Goal: Task Accomplishment & Management: Use online tool/utility

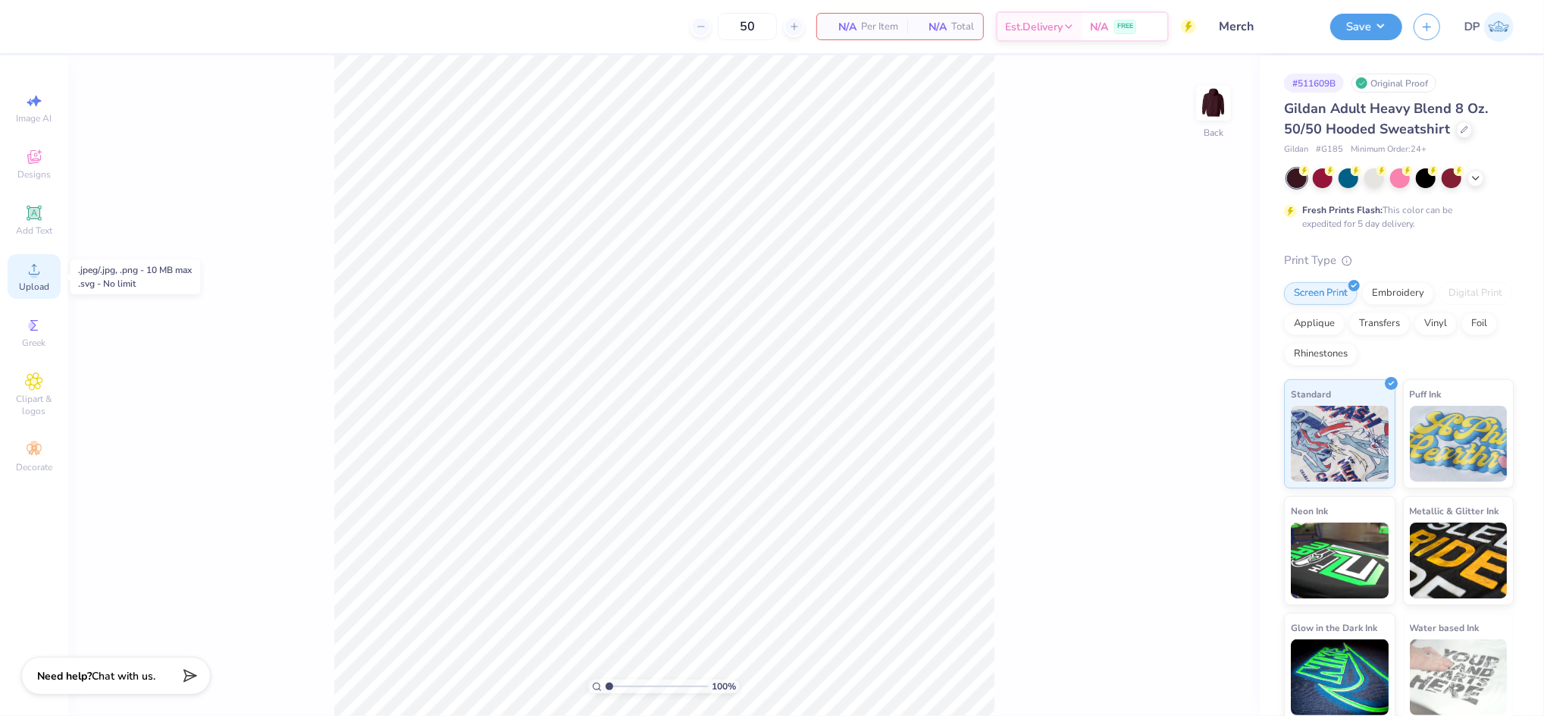
click at [46, 259] on div "Upload" at bounding box center [34, 276] width 53 height 45
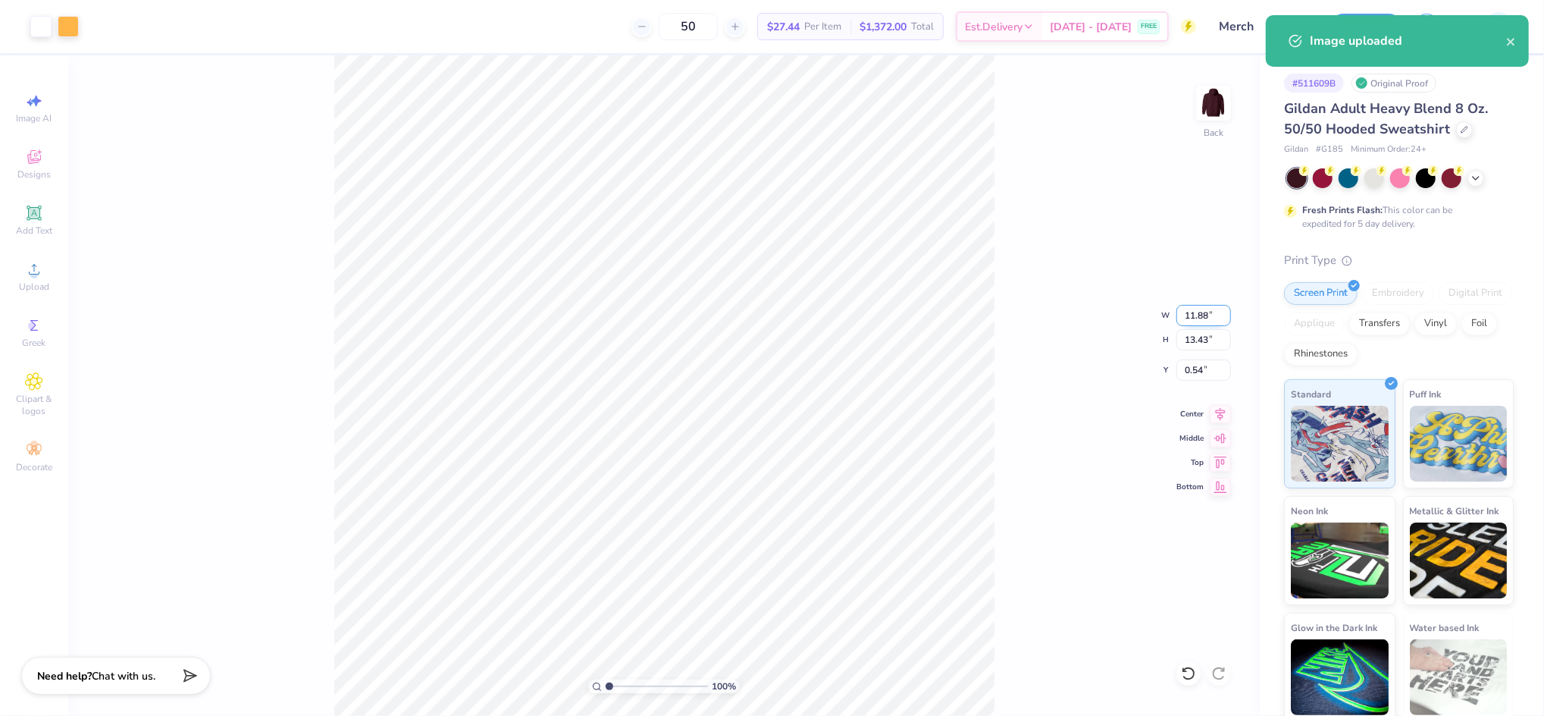
click at [1190, 323] on input "11.88" at bounding box center [1204, 315] width 55 height 21
type input "10.00"
type input "11.30"
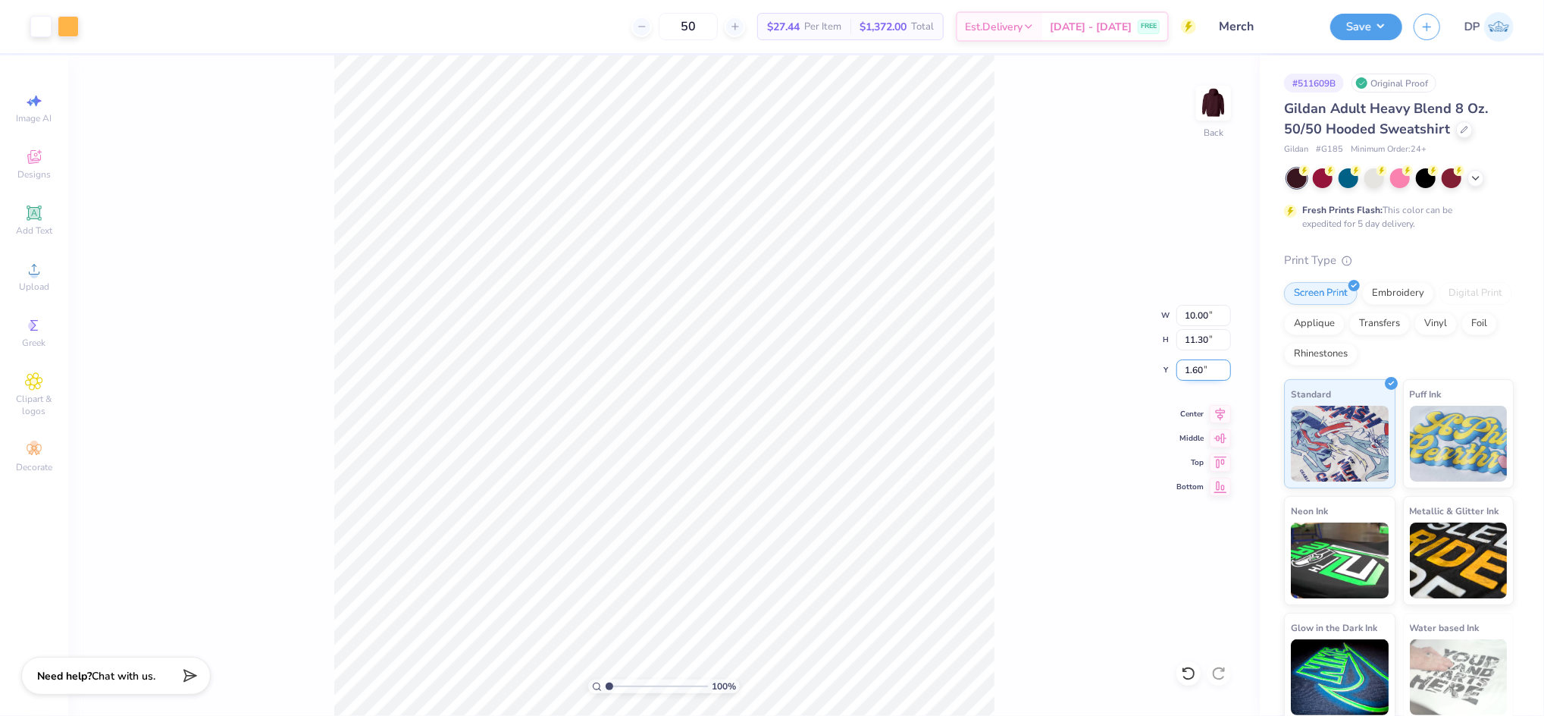
click at [1199, 365] on input "1.60" at bounding box center [1204, 369] width 55 height 21
type input "2.00"
click at [1038, 333] on div "100 % Back W 10.00 10.00 " H 11.30 11.30 " Y 2.00 2.00 " Center Middle Top Bott…" at bounding box center [664, 385] width 1192 height 660
click at [430, 562] on div "100 % Back" at bounding box center [664, 385] width 1192 height 660
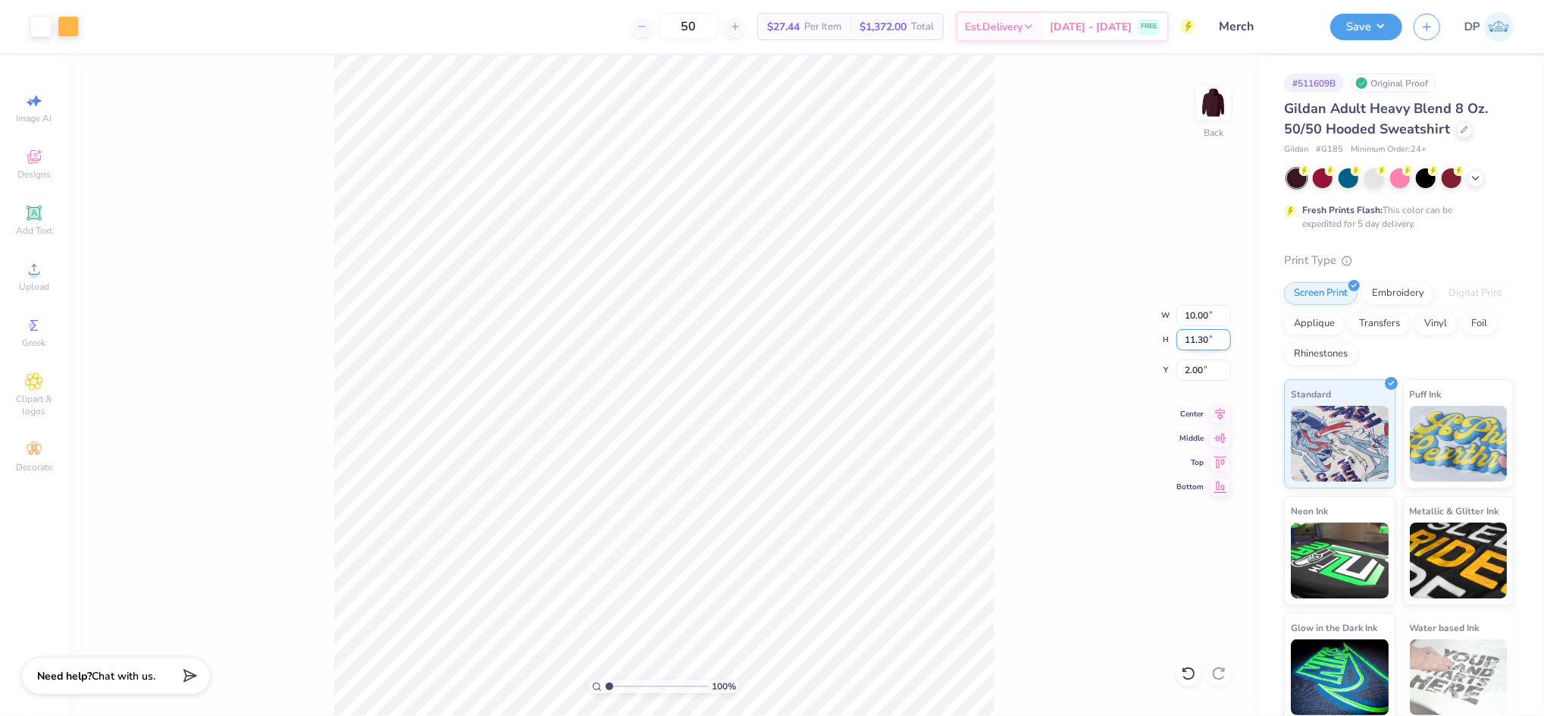
click at [1199, 338] on input "11.30" at bounding box center [1204, 339] width 55 height 21
type input "10.5"
type input "9.29"
type input "10.50"
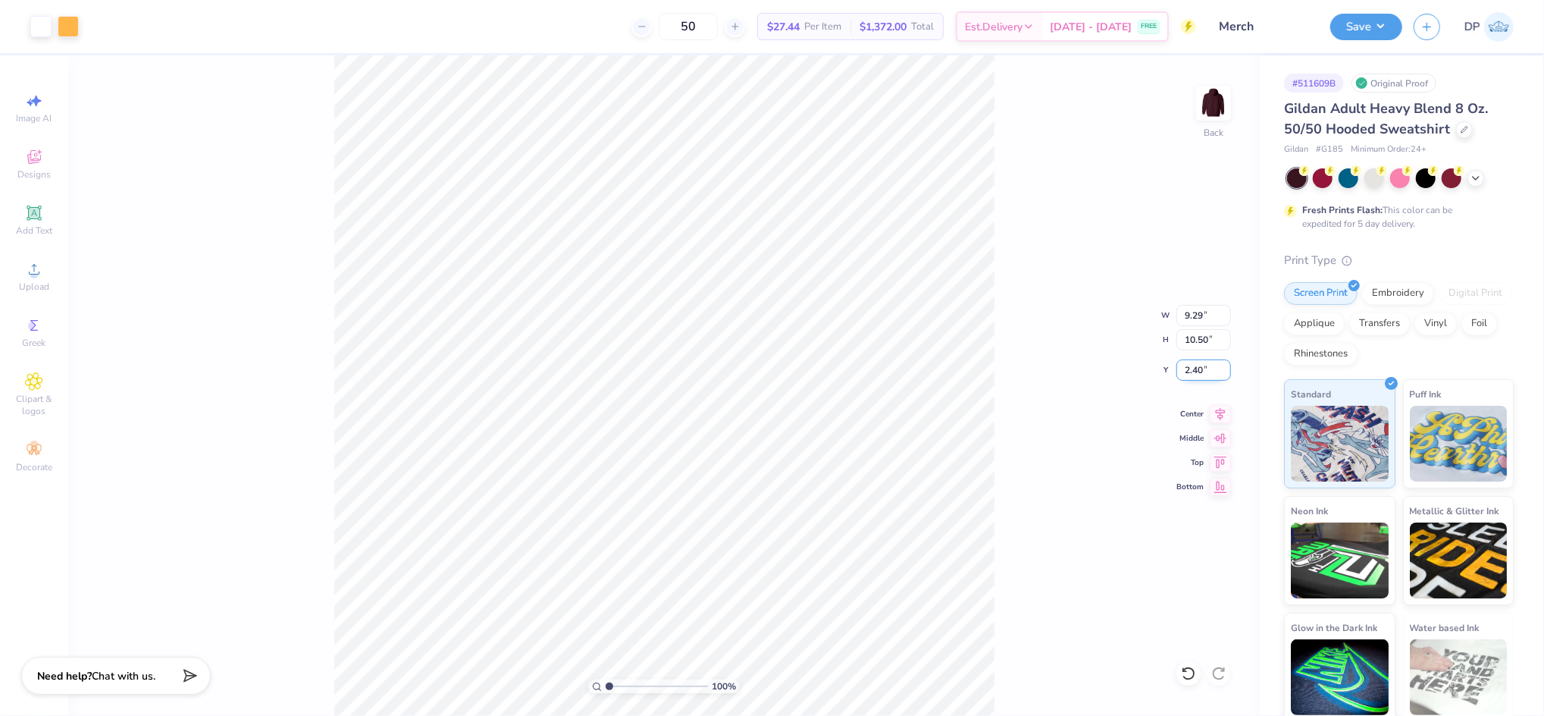
click at [1186, 374] on input "2.40" at bounding box center [1204, 369] width 55 height 21
type input "2.00"
click at [1187, 366] on input "2.00" at bounding box center [1204, 369] width 55 height 21
click at [1008, 284] on div "100 % Back W 9.29 9.29 " H 10.50 10.50 " Y 2.00 2.00 " Center Middle Top Bottom" at bounding box center [664, 385] width 1192 height 660
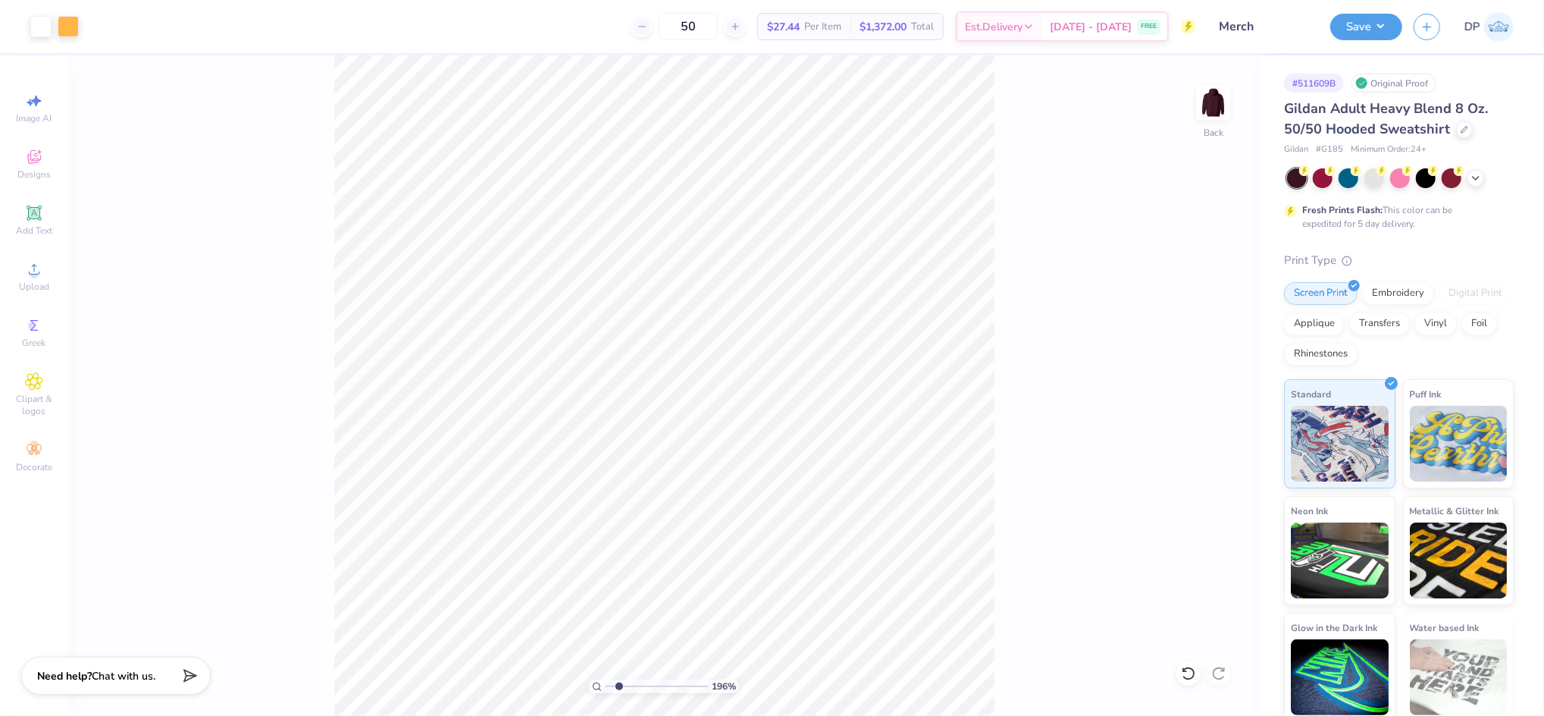
drag, startPoint x: 608, startPoint y: 682, endPoint x: 619, endPoint y: 683, distance: 11.4
type input "1.96"
click at [619, 683] on input "range" at bounding box center [657, 686] width 102 height 14
click at [42, 229] on span "Add Text" at bounding box center [34, 230] width 36 height 12
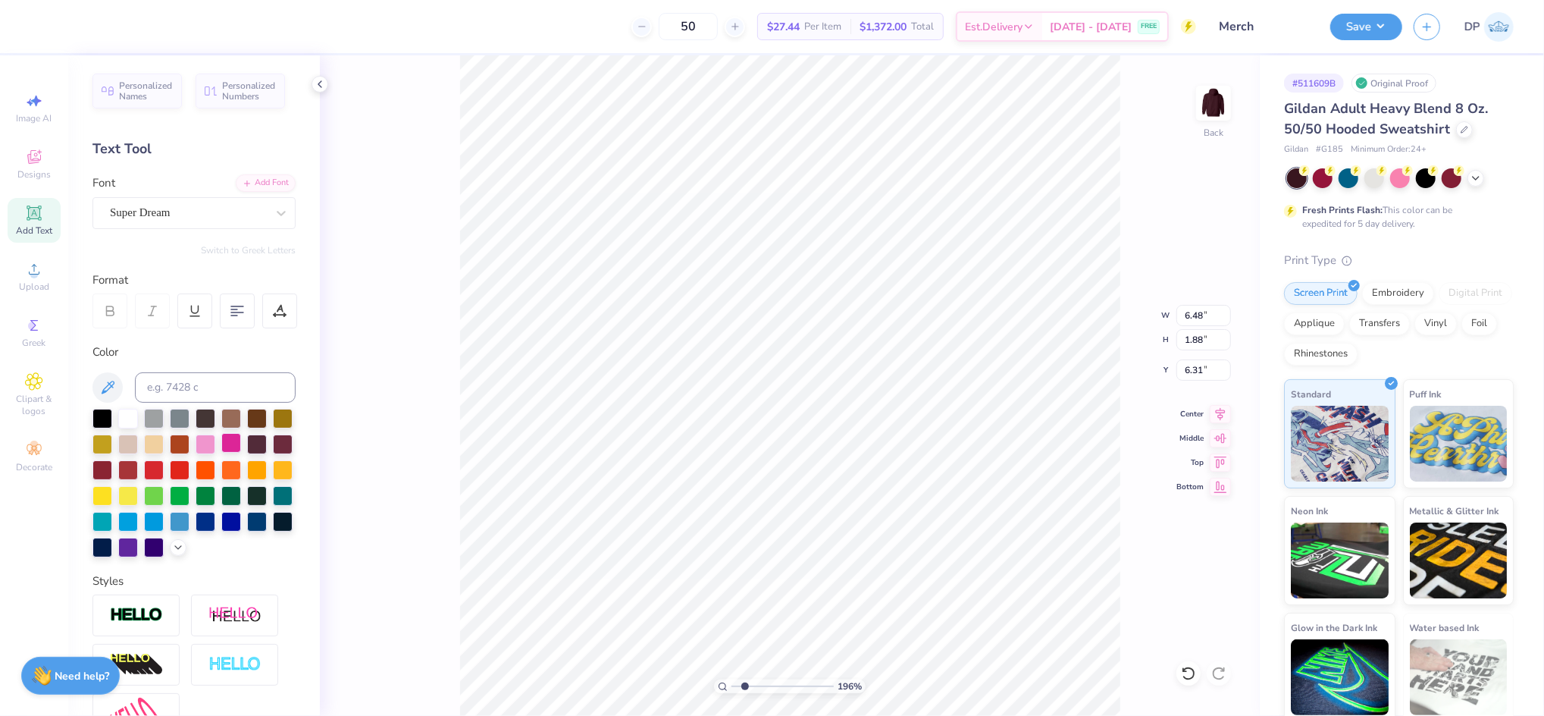
click at [241, 437] on div at bounding box center [231, 443] width 20 height 20
type input "3.57"
type input "1.03"
type input "9.29"
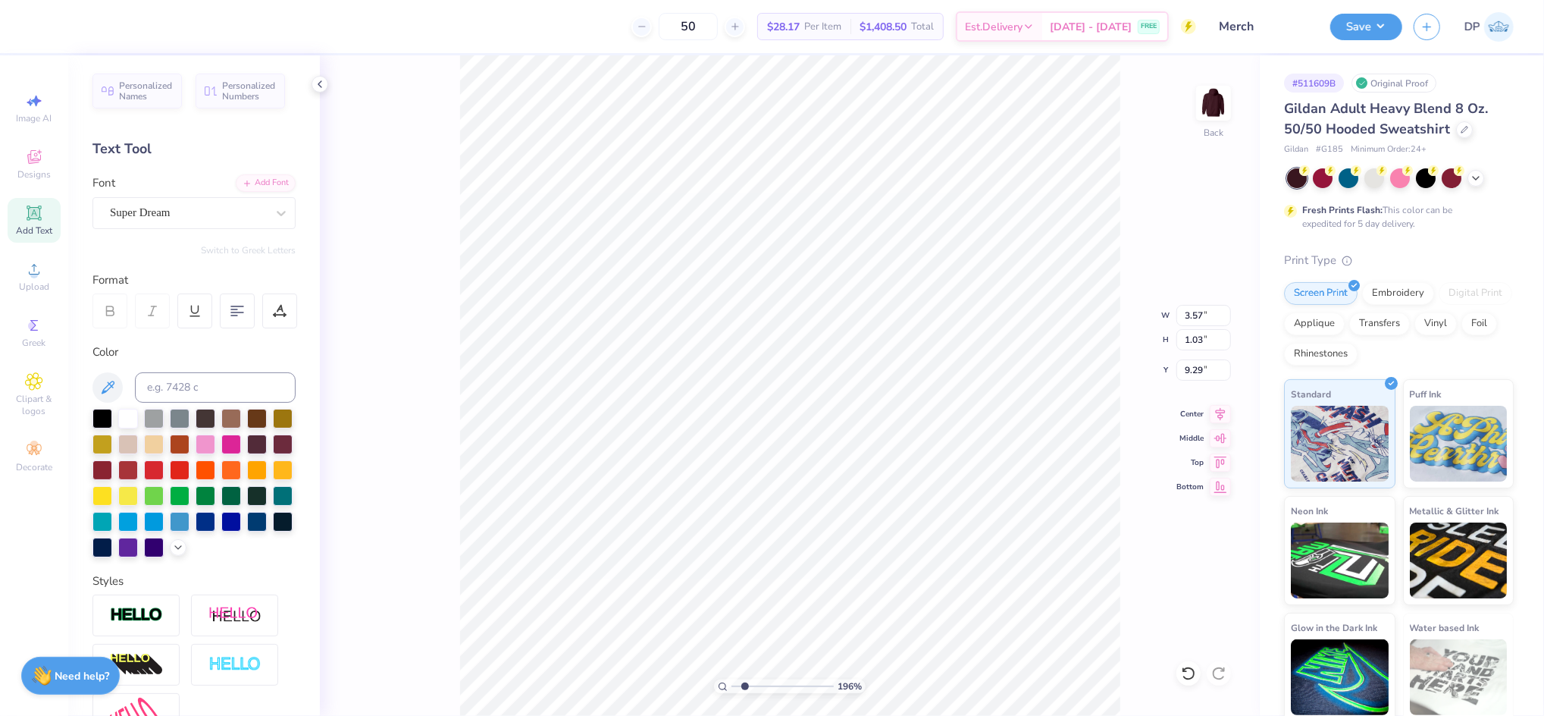
type textarea "20"
type input "1.40"
type input "0.84"
click at [251, 179] on div "Add Font" at bounding box center [266, 181] width 60 height 17
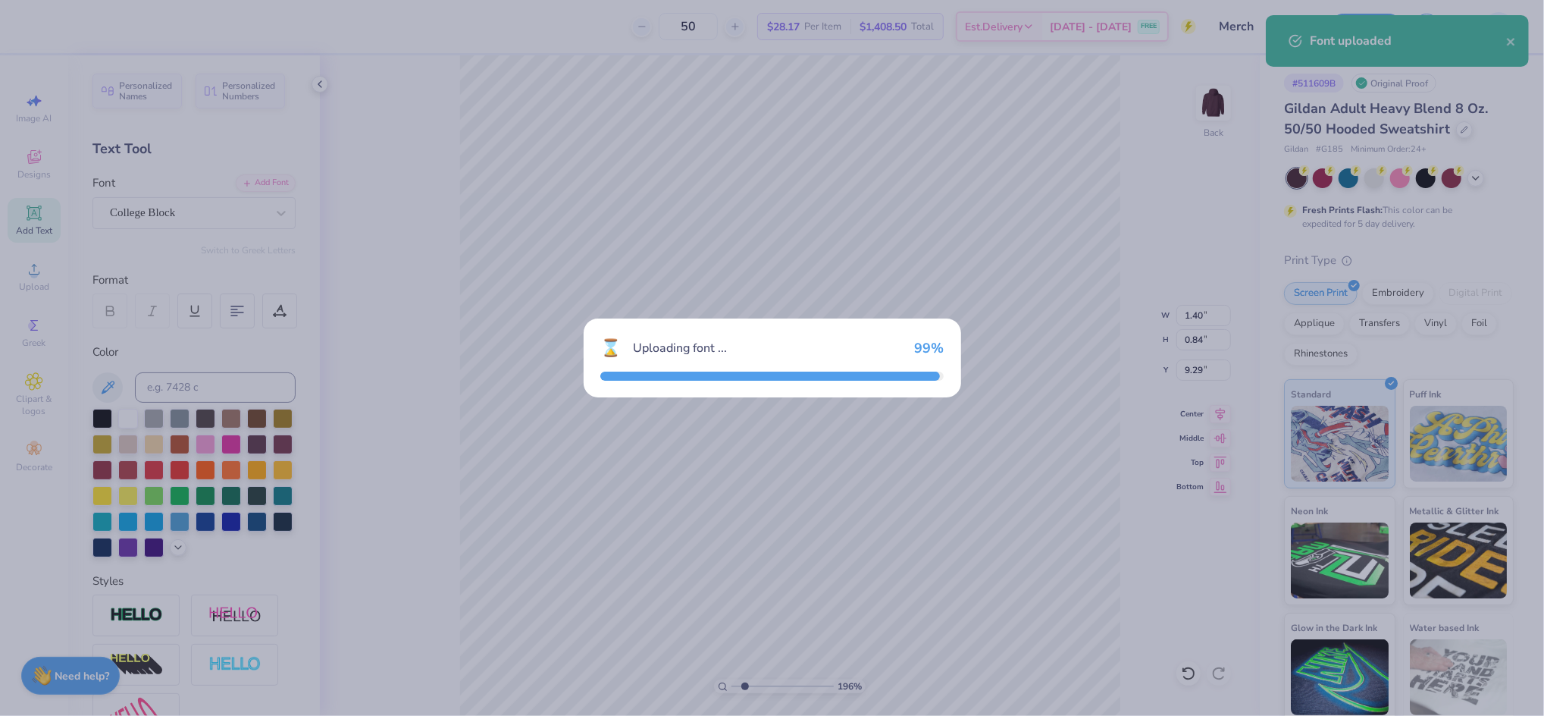
type input "1.10"
type input "0.93"
type input "9.24"
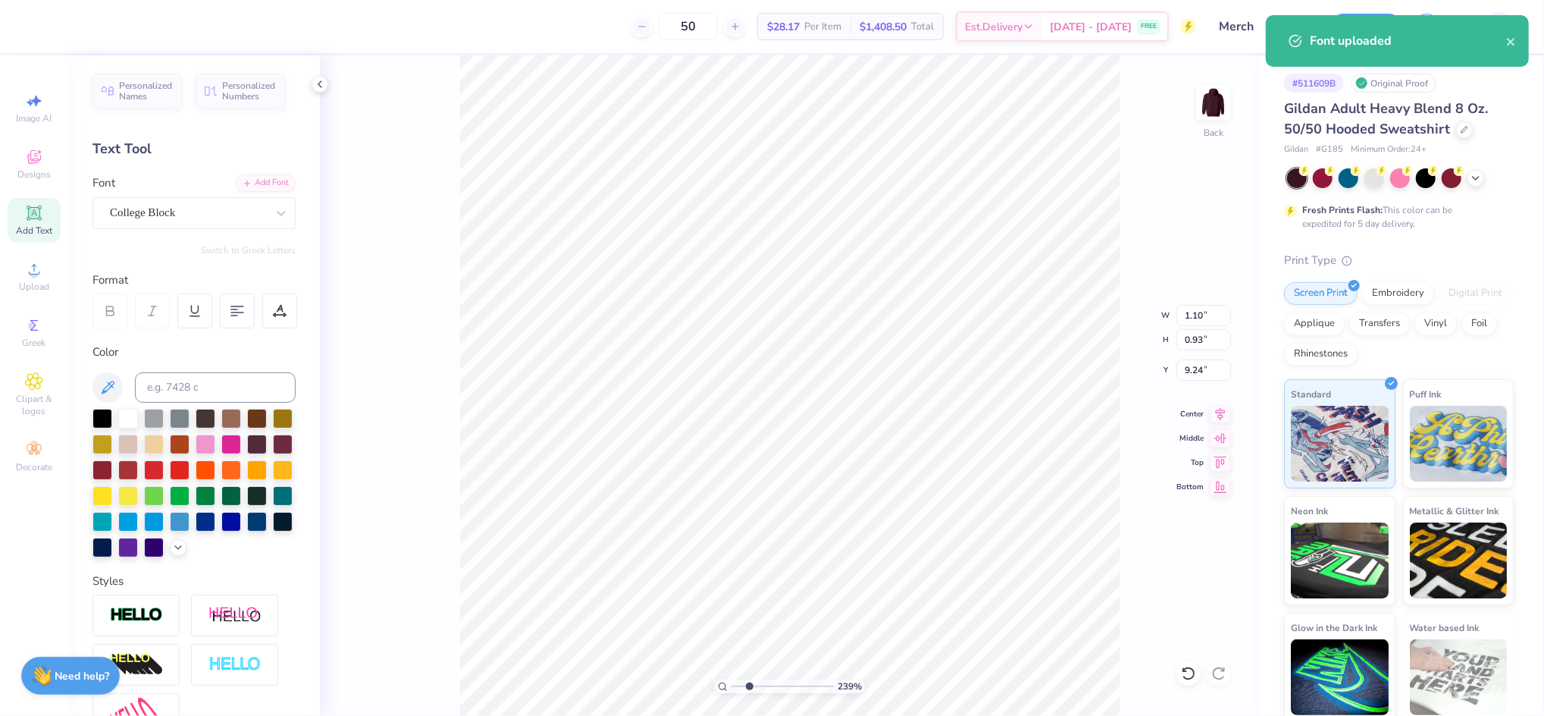
type input "2.39"
click at [749, 688] on input "range" at bounding box center [783, 686] width 102 height 14
type input "7.25"
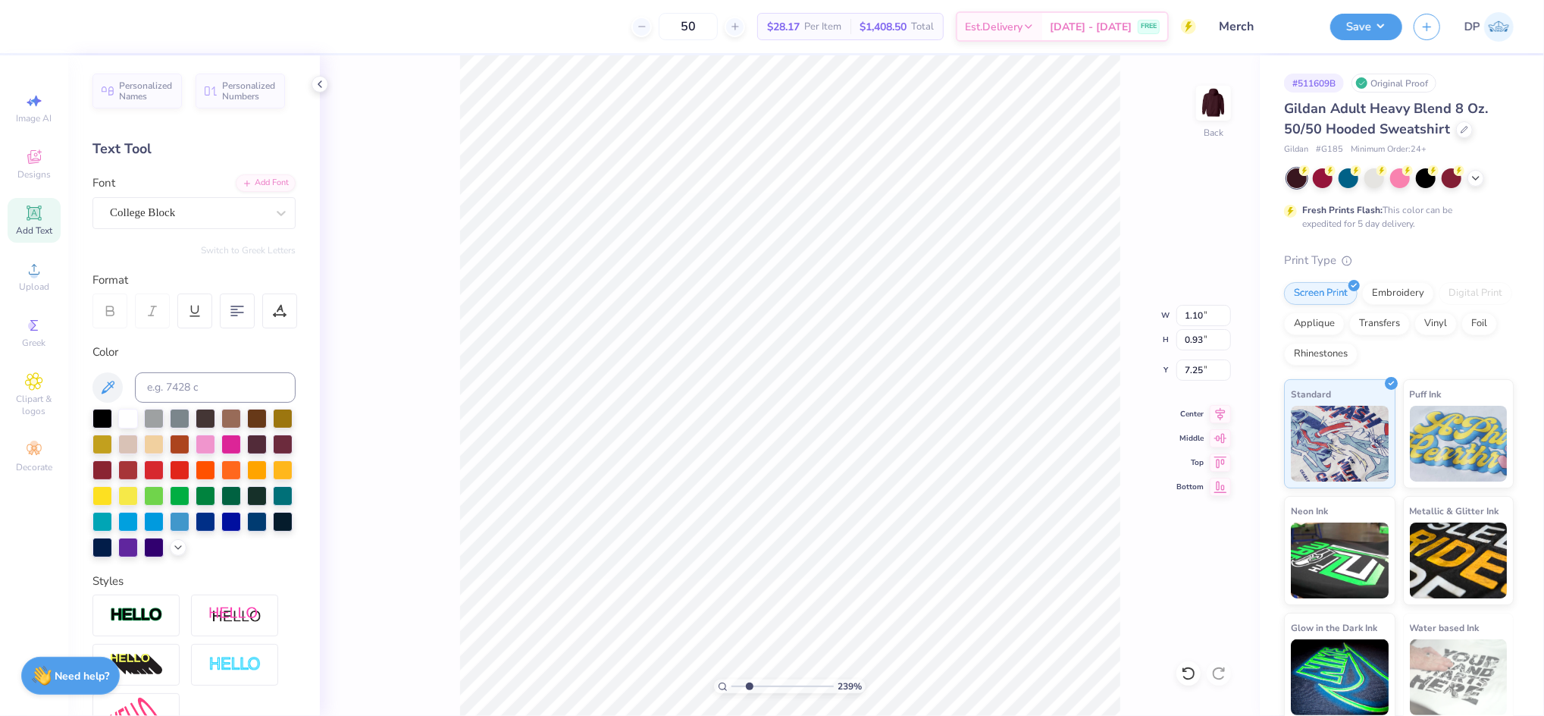
type input "0.97"
type input "0.82"
type input "7.36"
drag, startPoint x: 751, startPoint y: 680, endPoint x: 760, endPoint y: 680, distance: 9.1
type input "3.42"
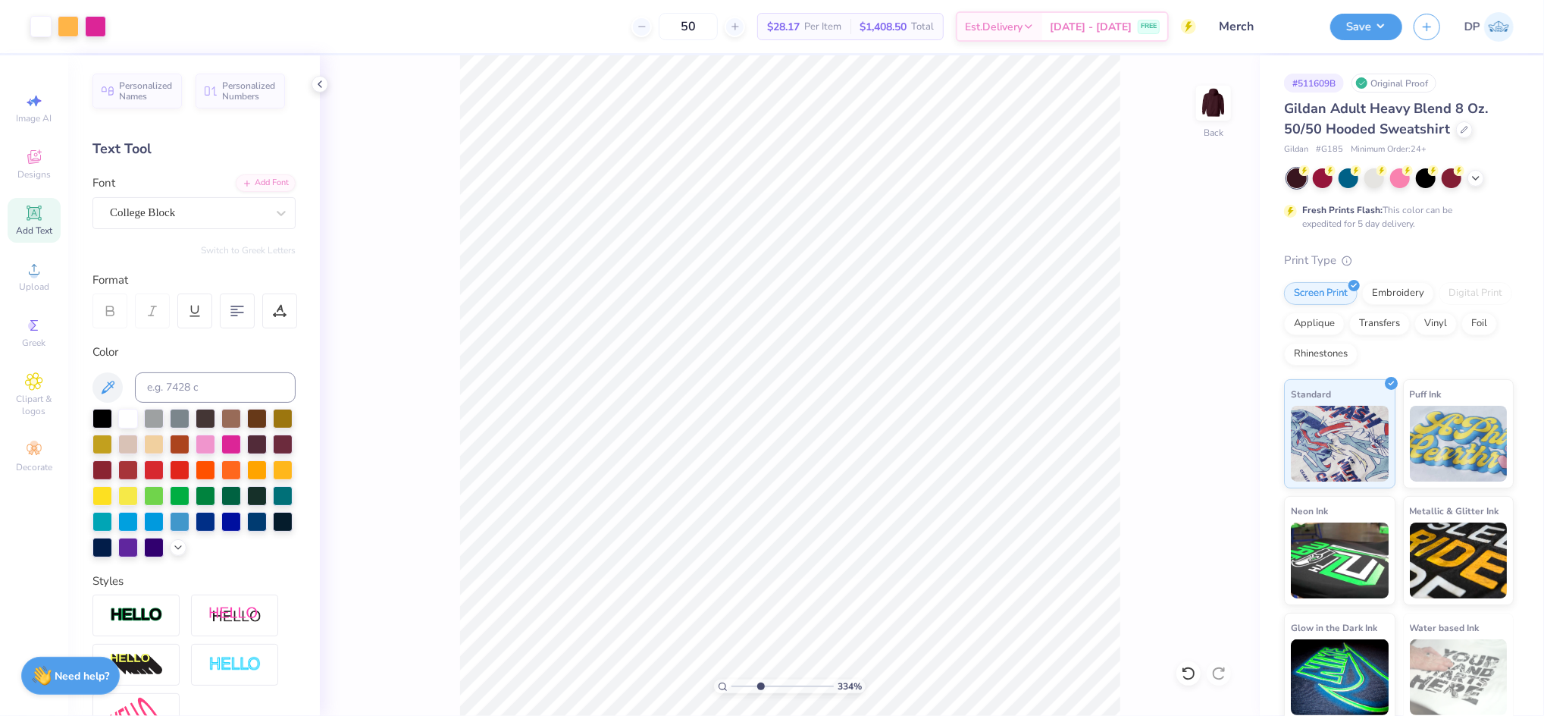
click at [760, 680] on input "range" at bounding box center [783, 686] width 102 height 14
type input "0.98"
type input "0.83"
type input "7.35"
type input "9.29"
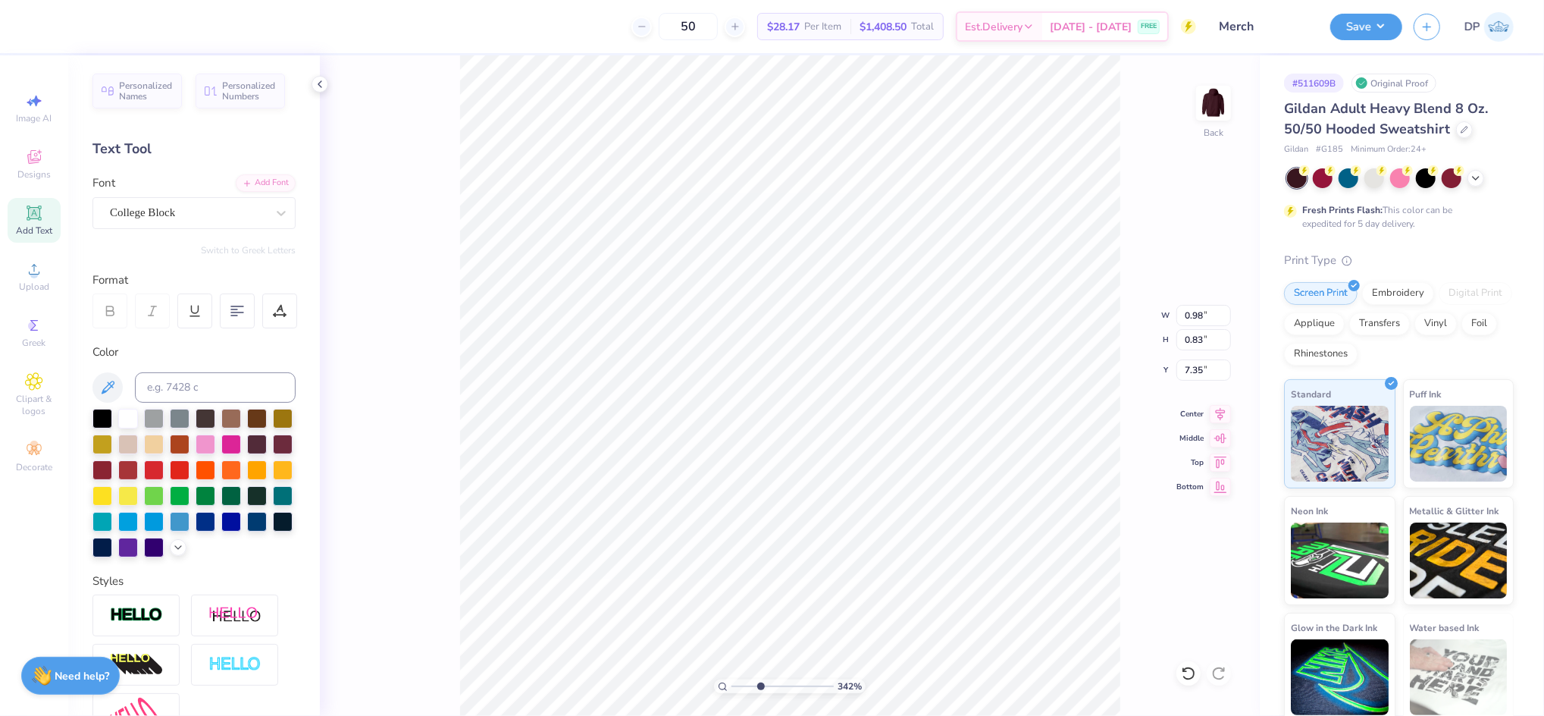
type input "10.50"
type input "2.00"
type input "0.98"
type input "0.83"
type input "7.35"
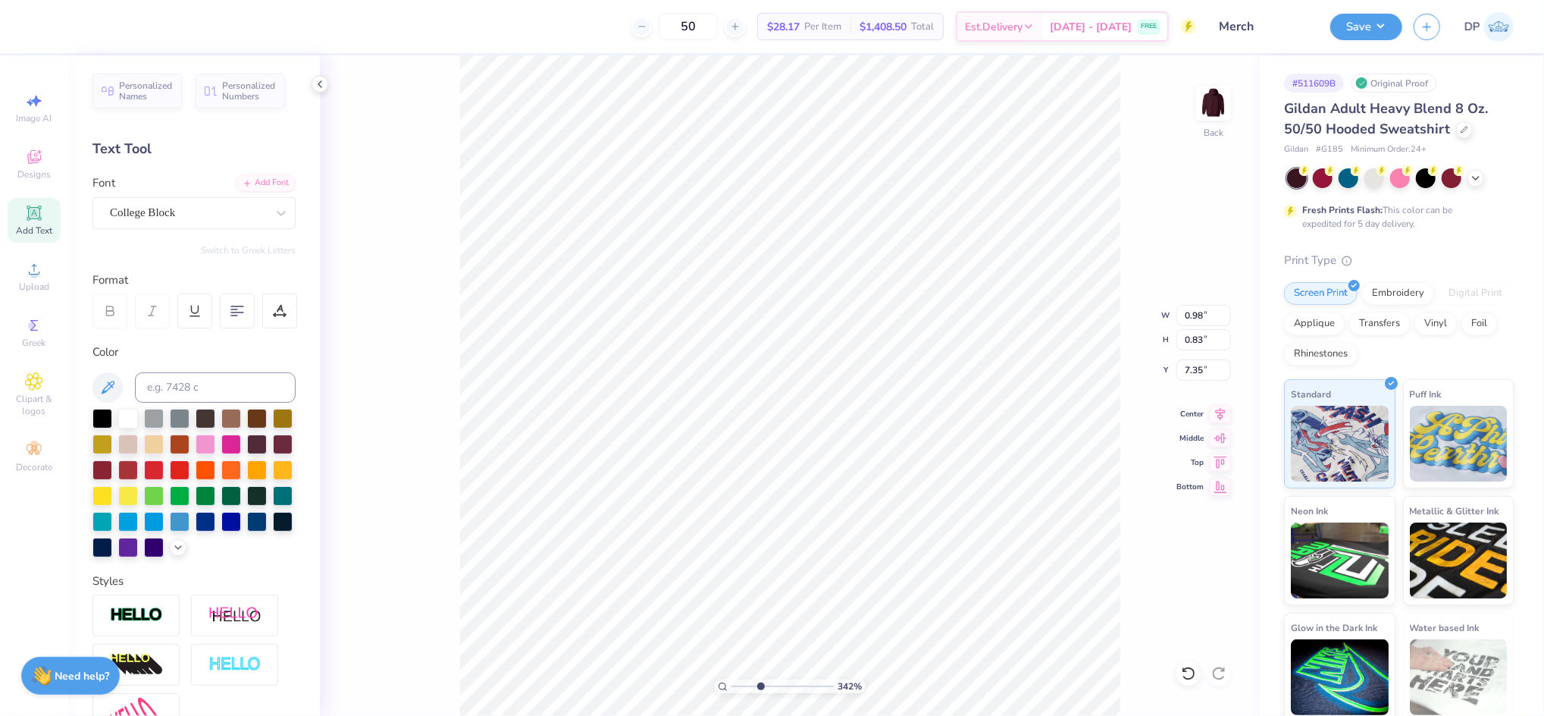
type textarea "25"
drag, startPoint x: 755, startPoint y: 685, endPoint x: 752, endPoint y: 697, distance: 11.8
type input "2.63"
click at [752, 693] on input "range" at bounding box center [783, 686] width 102 height 14
click at [31, 217] on icon at bounding box center [33, 212] width 11 height 11
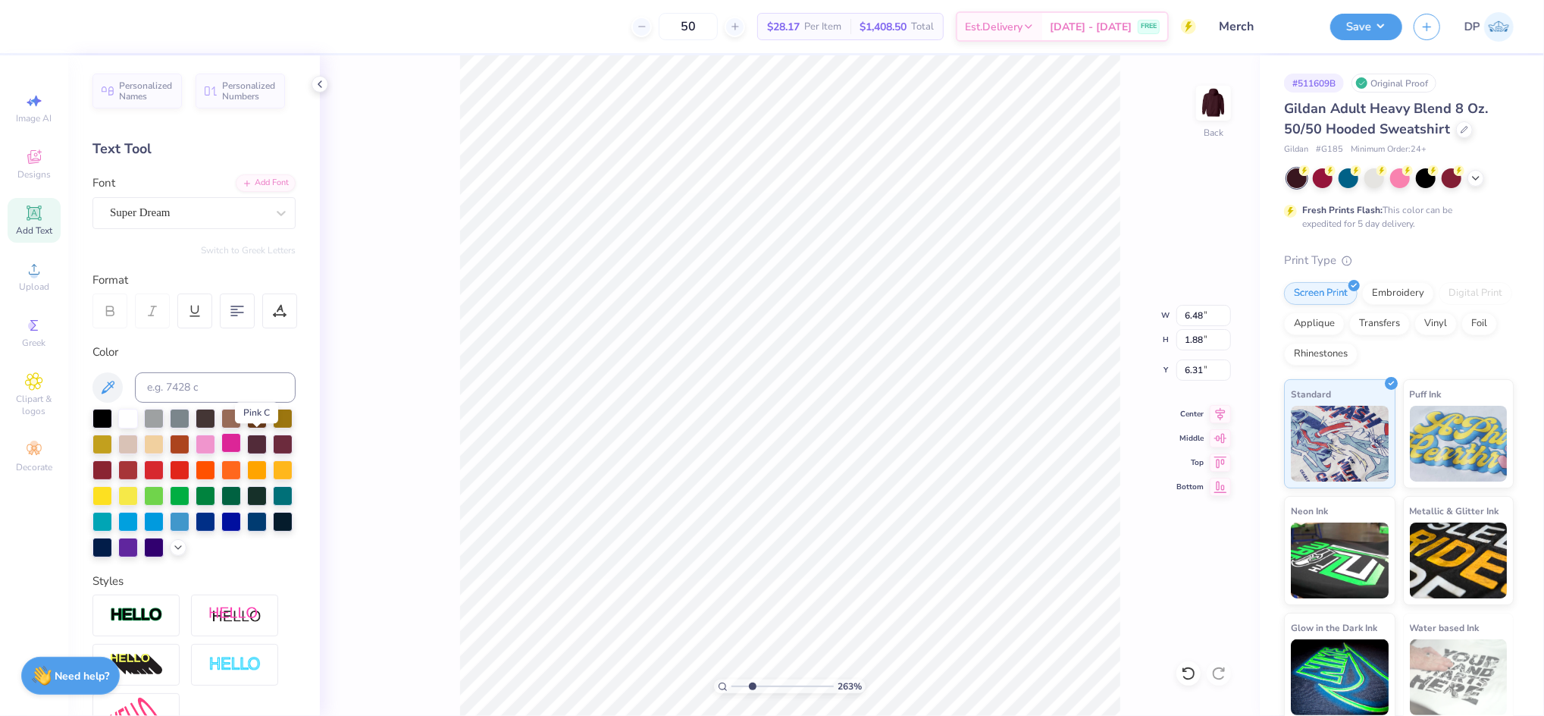
click at [241, 444] on div at bounding box center [231, 443] width 20 height 20
type input "1.55"
type input "0.45"
type input "13.24"
type textarea "[GEOGRAPHIC_DATA][US_STATE]"
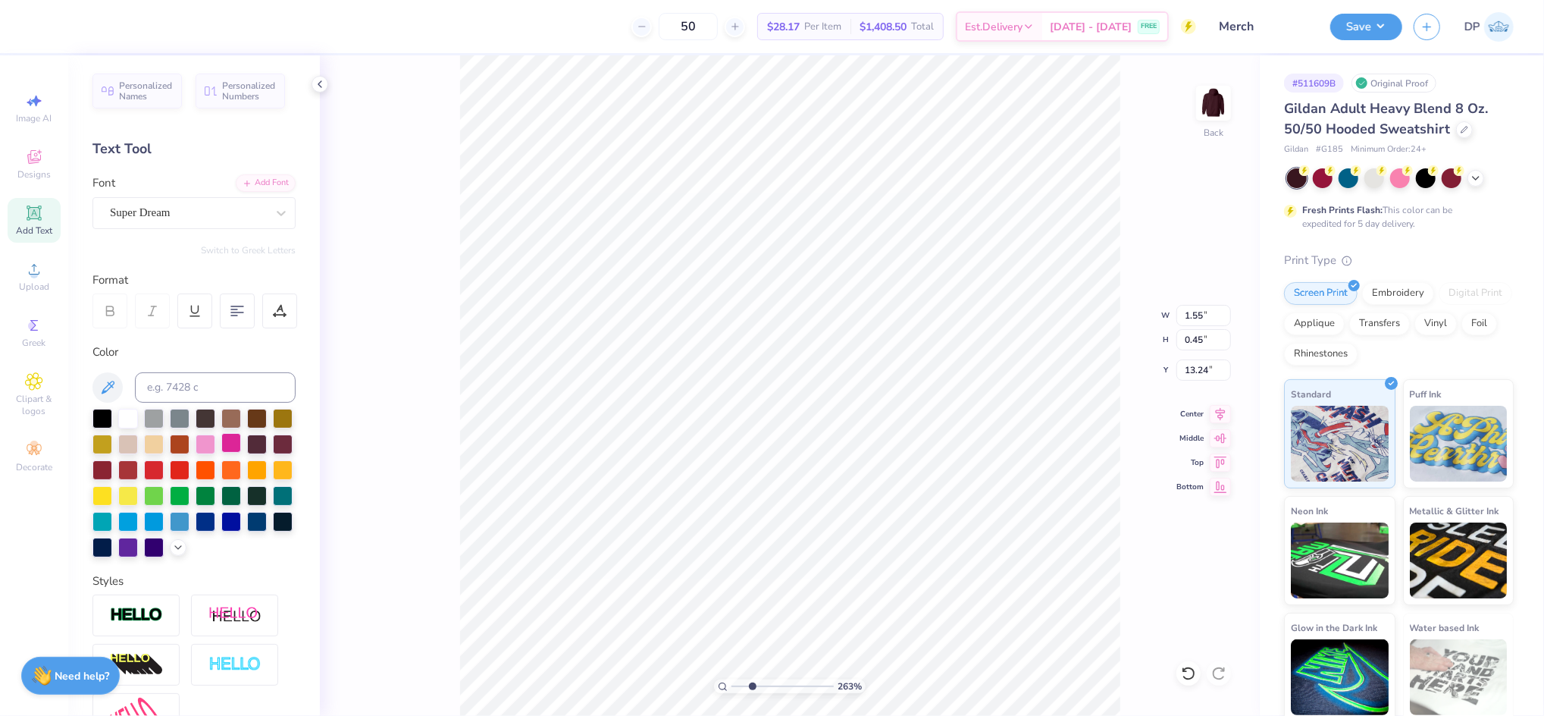
scroll to position [17, 8]
type input "12.99"
click at [251, 177] on div "Add Font" at bounding box center [266, 181] width 60 height 17
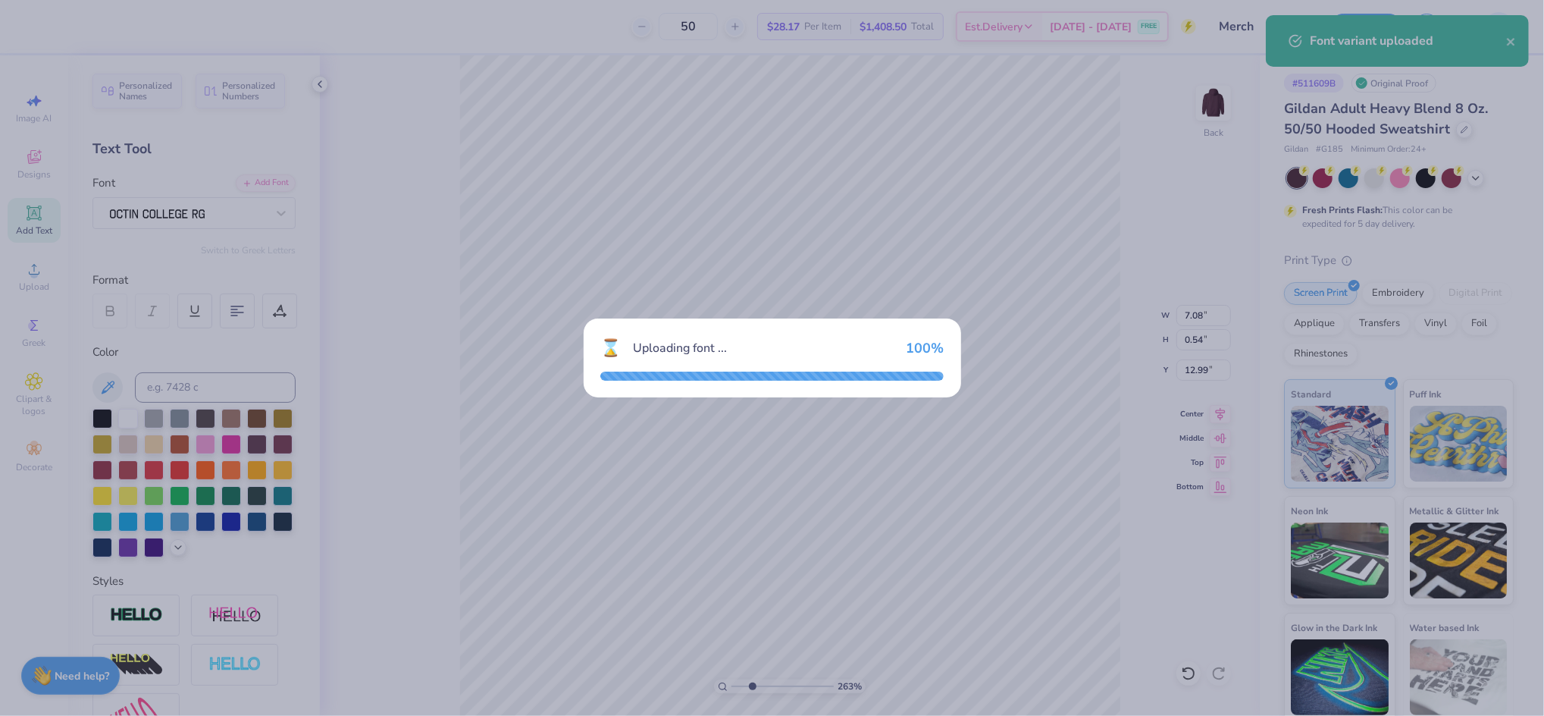
type input "7.01"
type input "0.45"
type input "13.04"
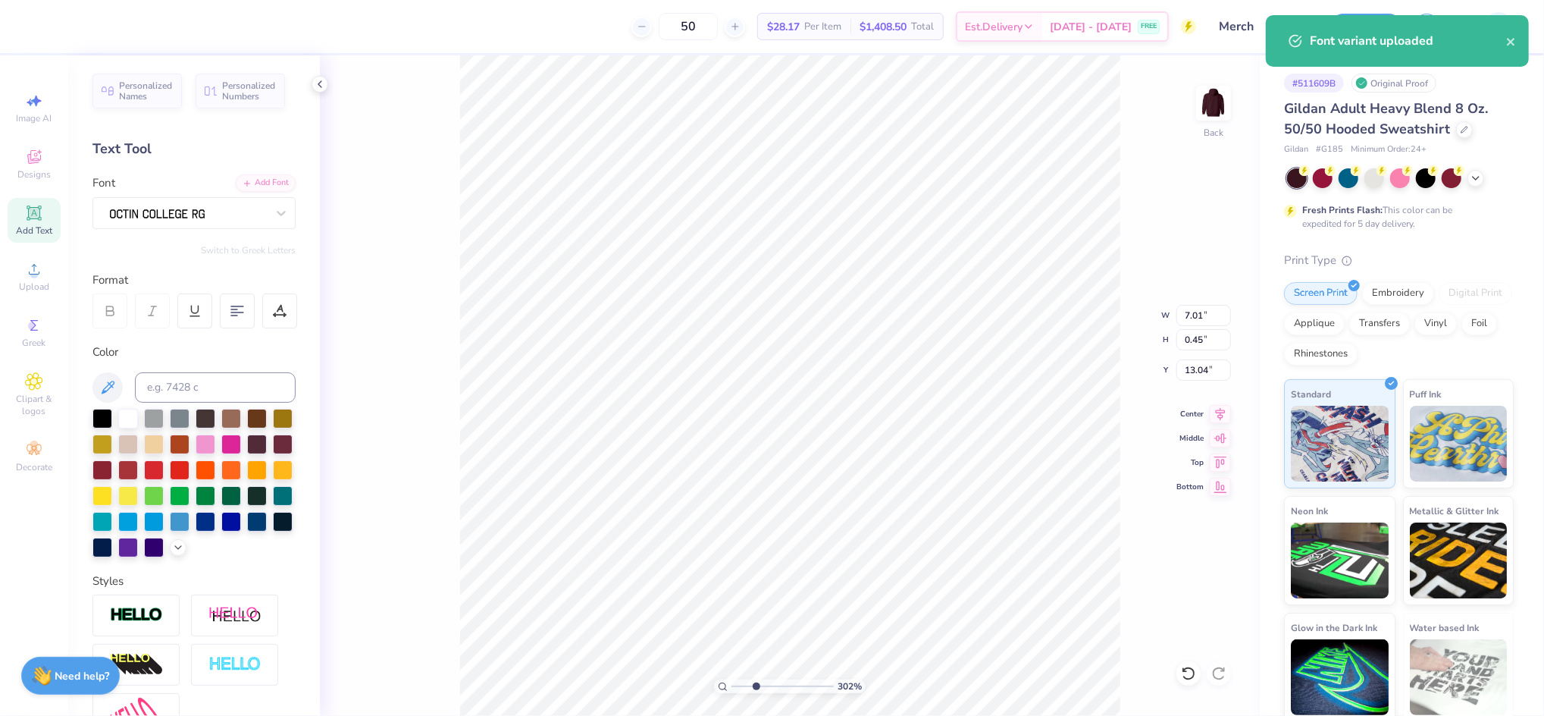
type input "3.02"
click at [756, 687] on input "range" at bounding box center [783, 686] width 102 height 14
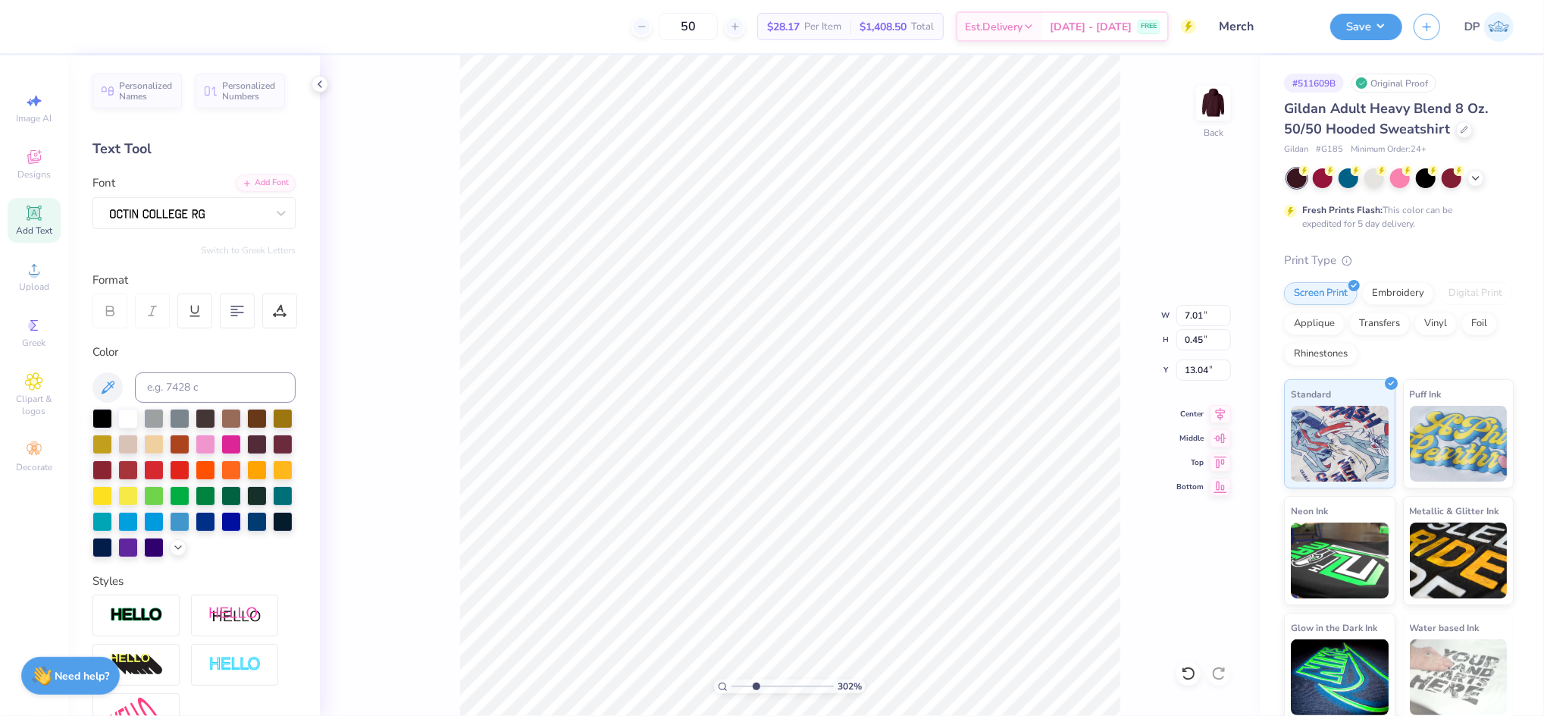
type input "11.20"
type input "8.18"
type input "0.52"
type input "8.20"
type input "12.80"
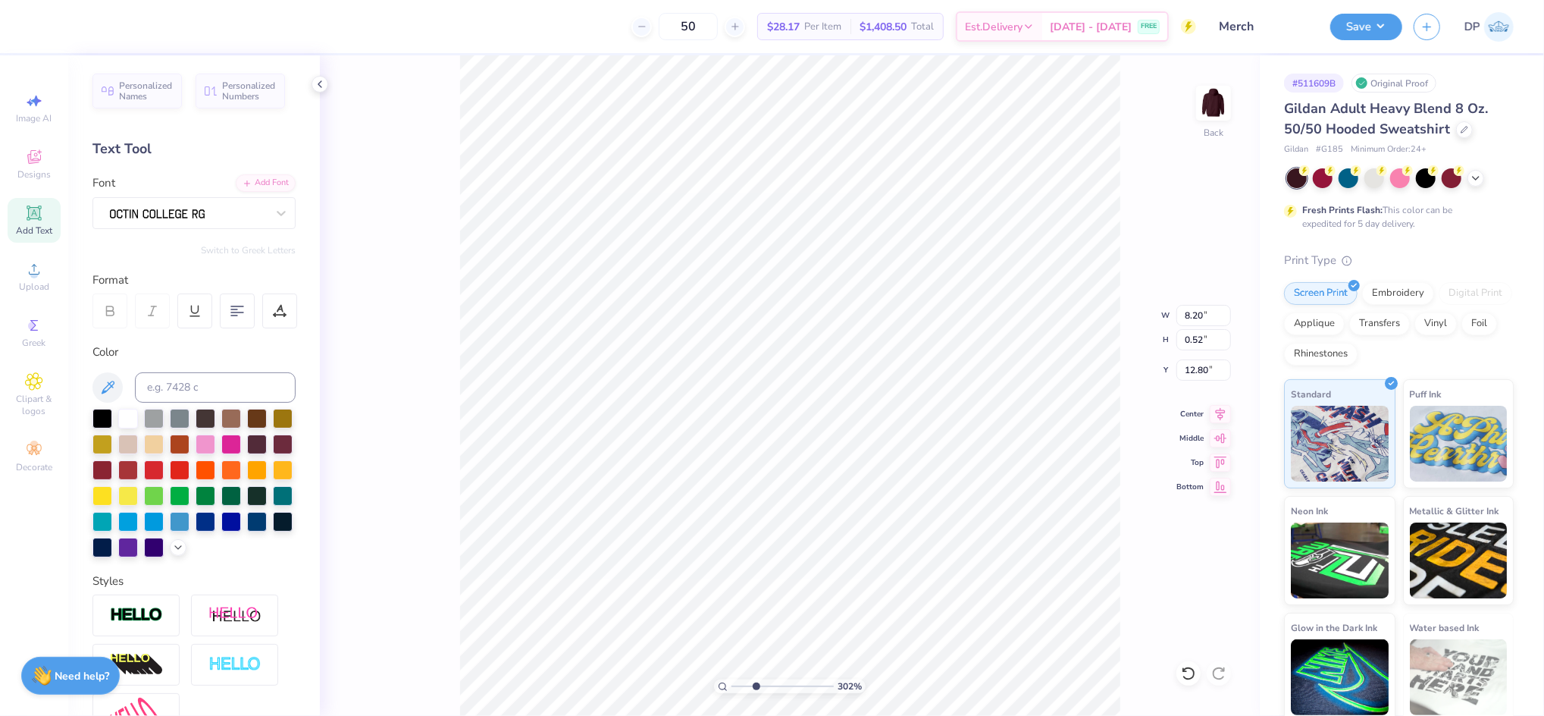
scroll to position [17, 2]
paste textarea "Twin Cities"
type textarea "Twin Cities"
type input "11.98"
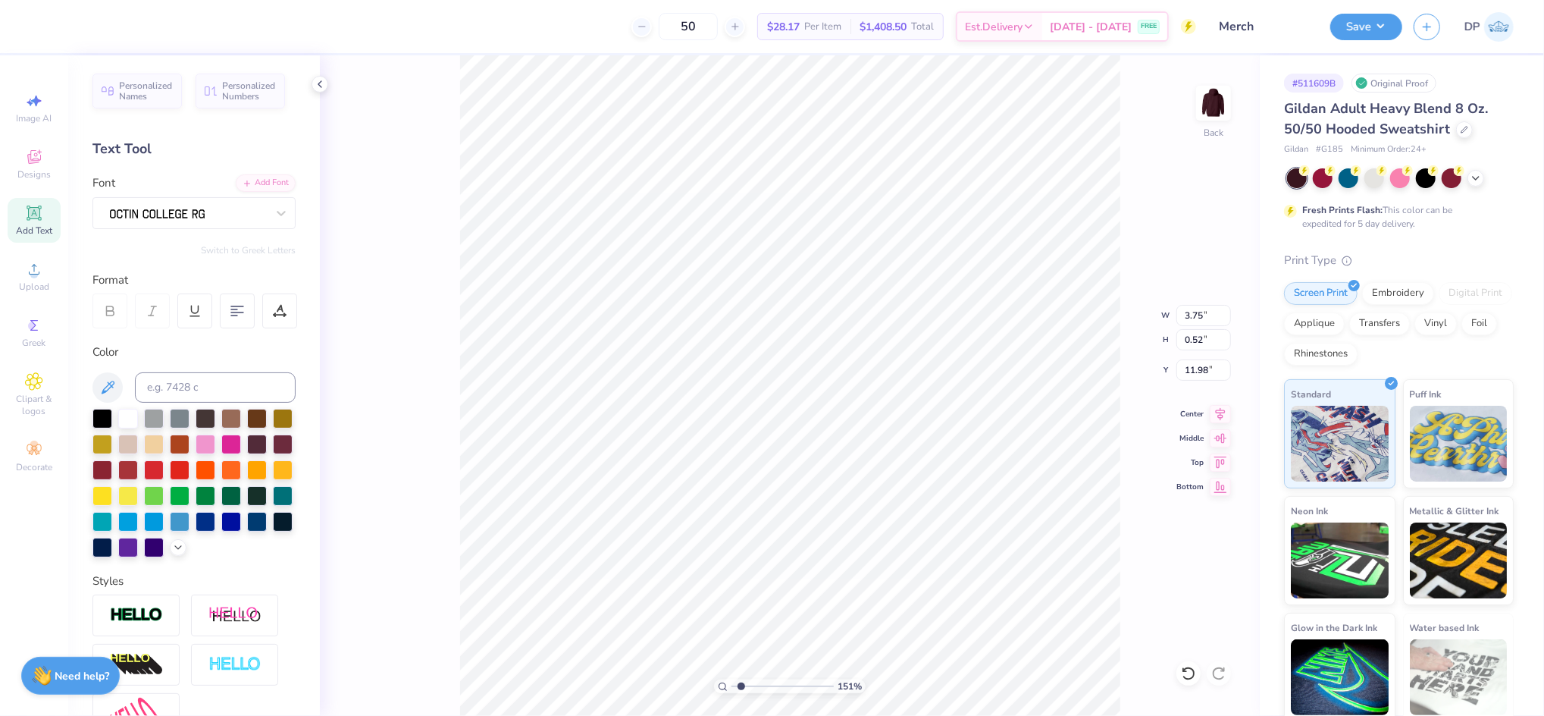
drag, startPoint x: 753, startPoint y: 682, endPoint x: 745, endPoint y: 679, distance: 8.2
type input "1.59"
click at [741, 682] on input "range" at bounding box center [783, 686] width 102 height 14
type input "8.20"
type input "1.30"
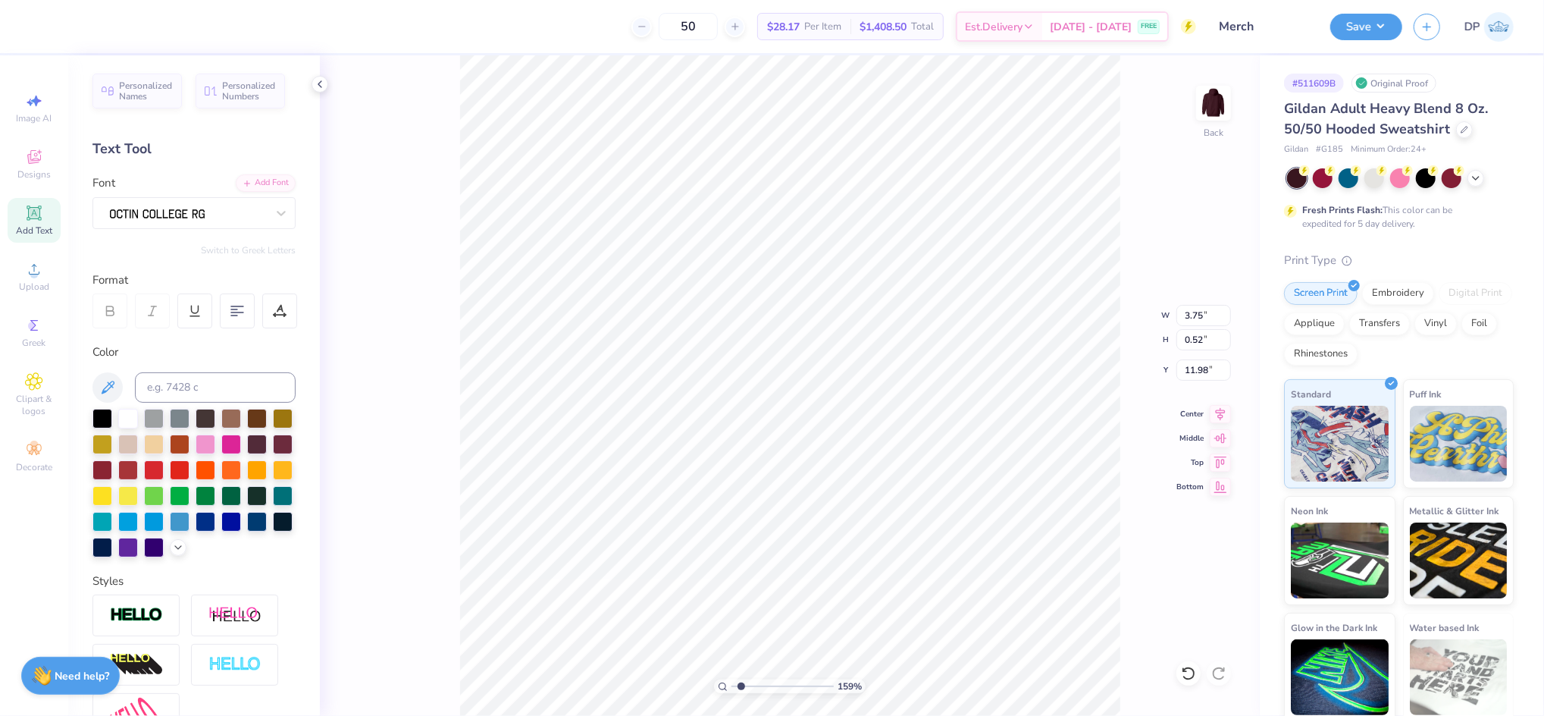
type input "11.20"
click at [971, 553] on li "Ungroup" at bounding box center [988, 556] width 119 height 30
click at [804, 550] on li "Group" at bounding box center [806, 549] width 119 height 30
type input "9.05"
type input "5.15"
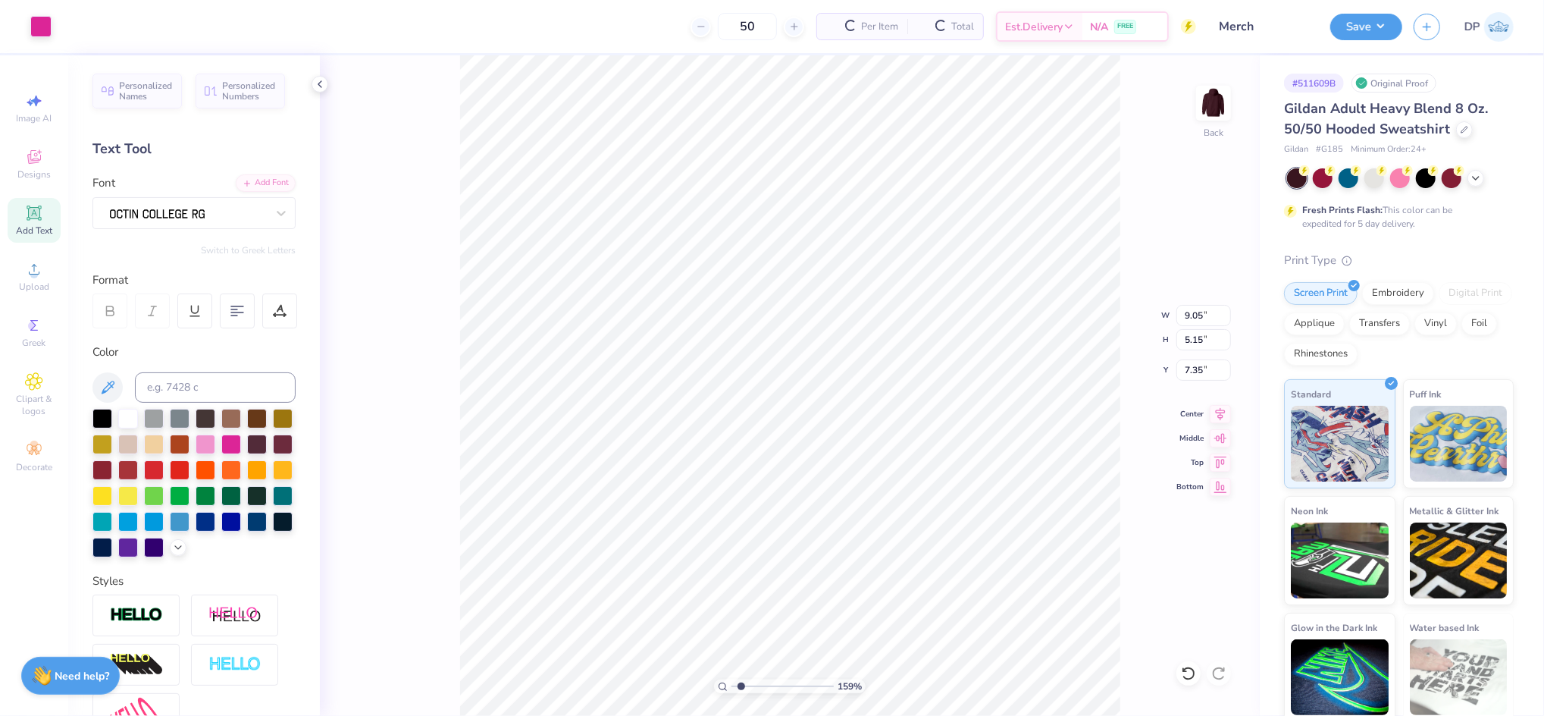
type input "7.35"
click at [30, 23] on div at bounding box center [40, 24] width 21 height 21
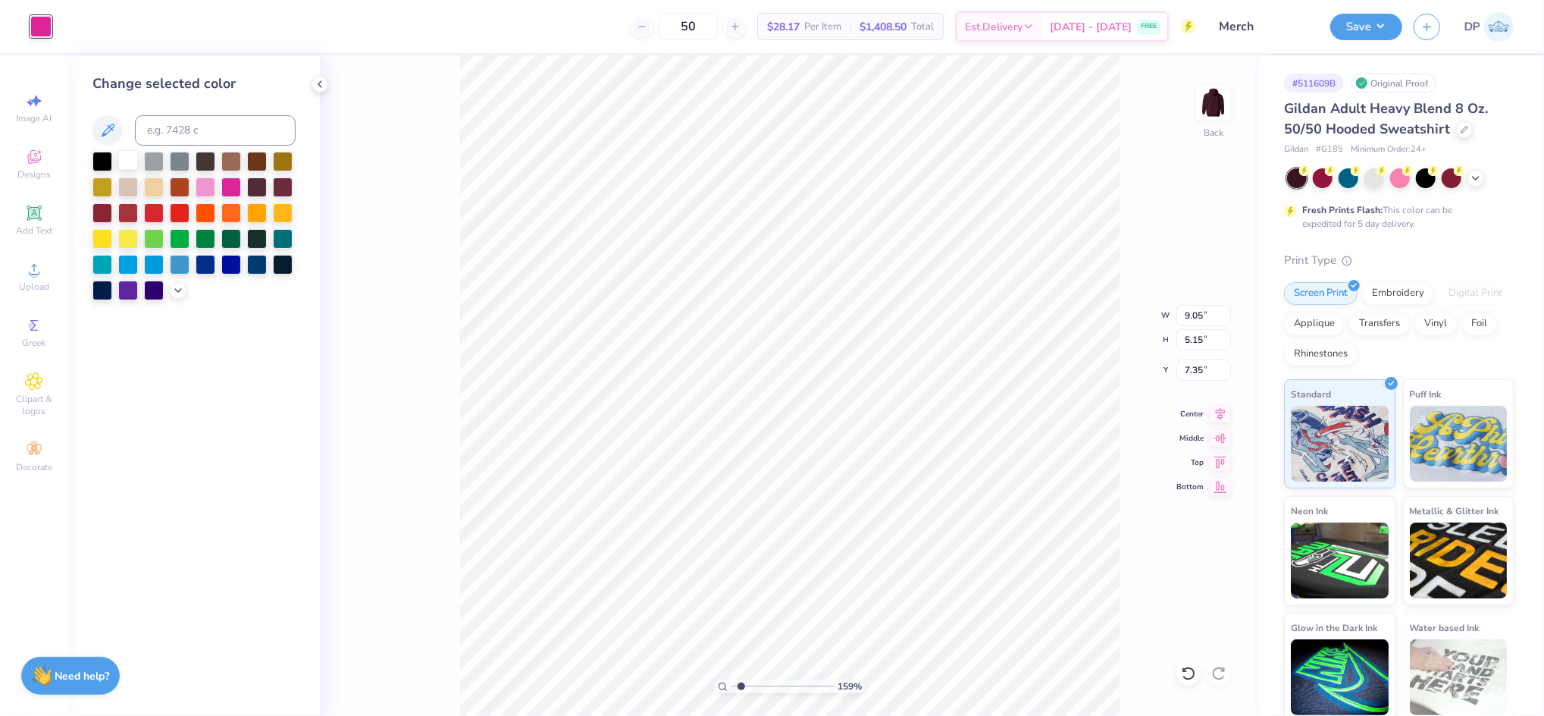
click at [131, 158] on div at bounding box center [128, 160] width 20 height 20
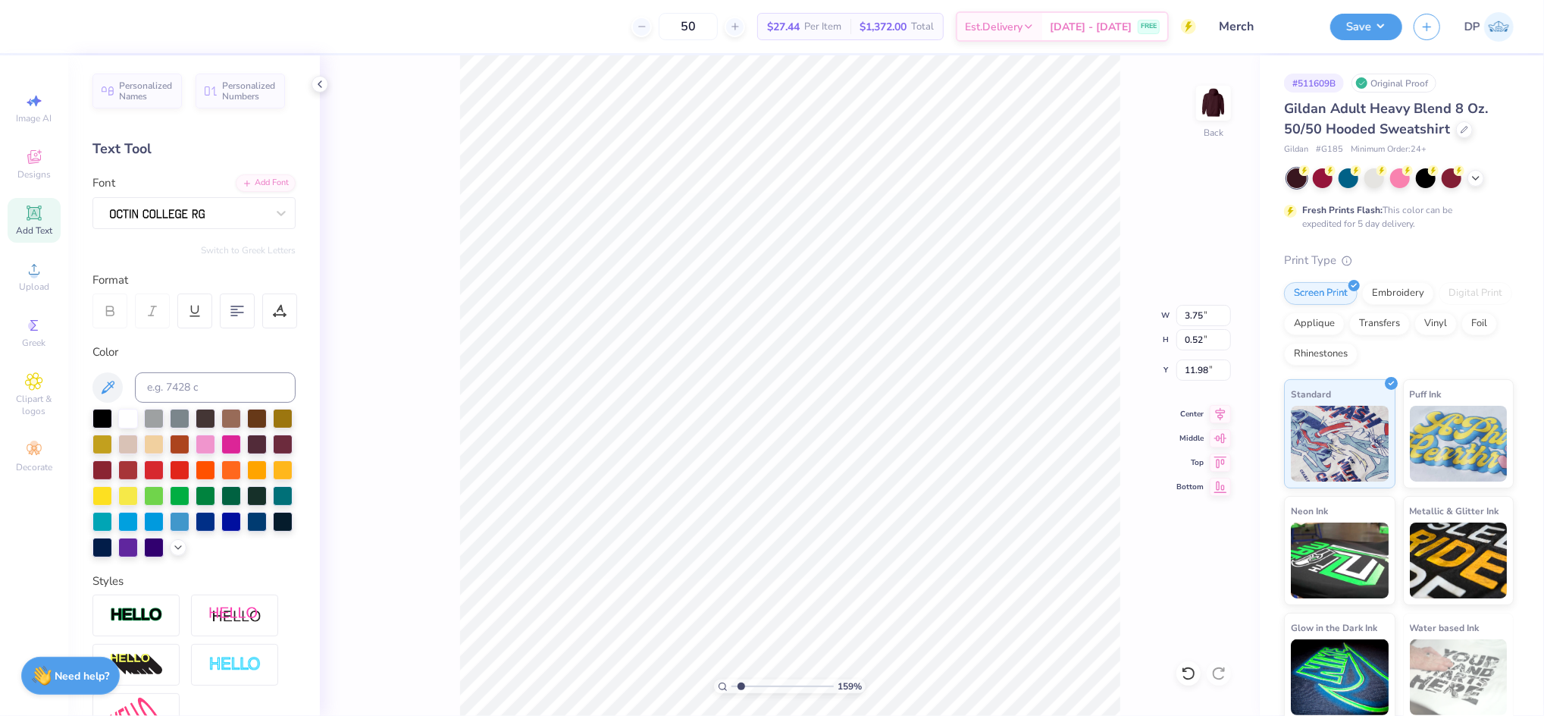
type input "8.20"
type input "1.30"
type input "11.20"
click at [182, 392] on input at bounding box center [215, 387] width 161 height 30
click at [42, 25] on div at bounding box center [40, 24] width 21 height 21
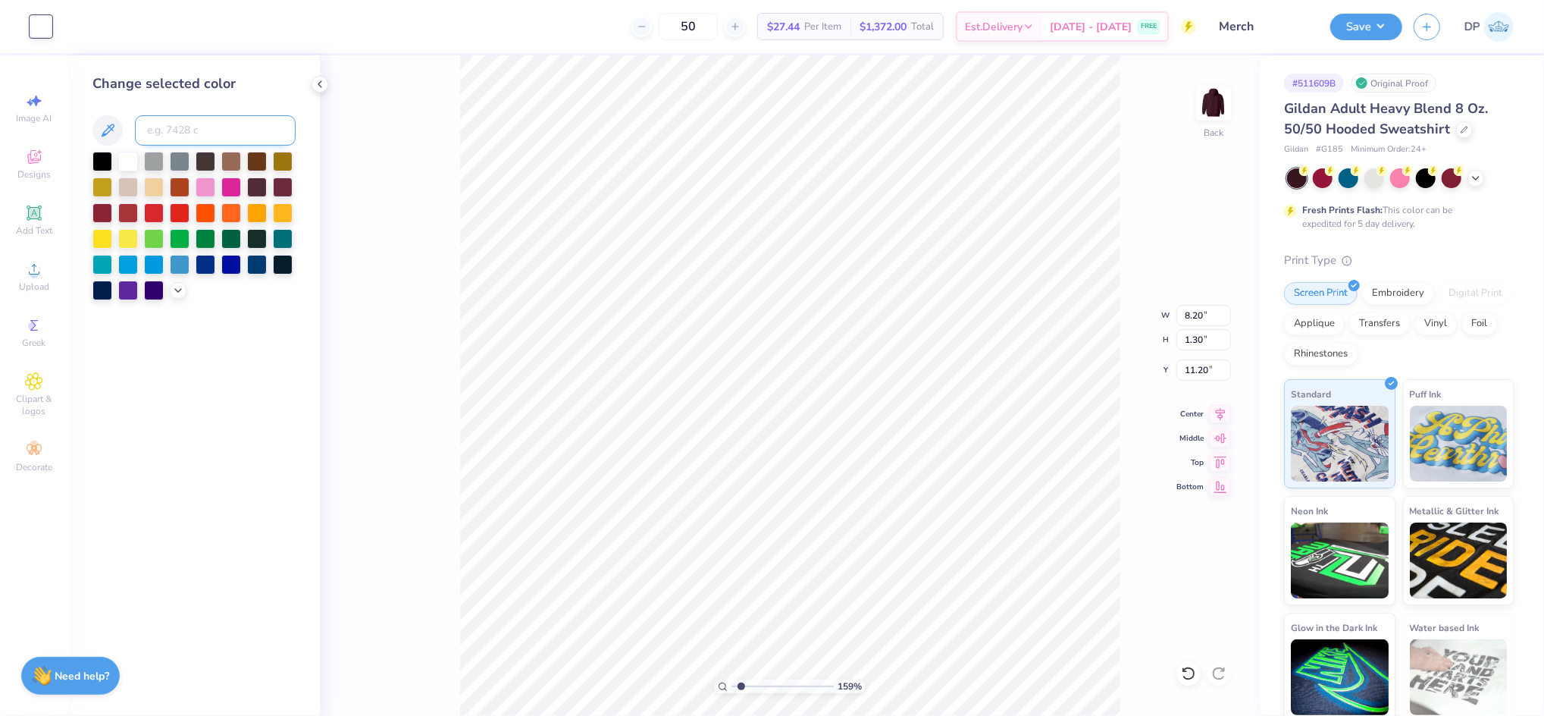
click at [168, 131] on input at bounding box center [215, 130] width 161 height 30
type input "1365"
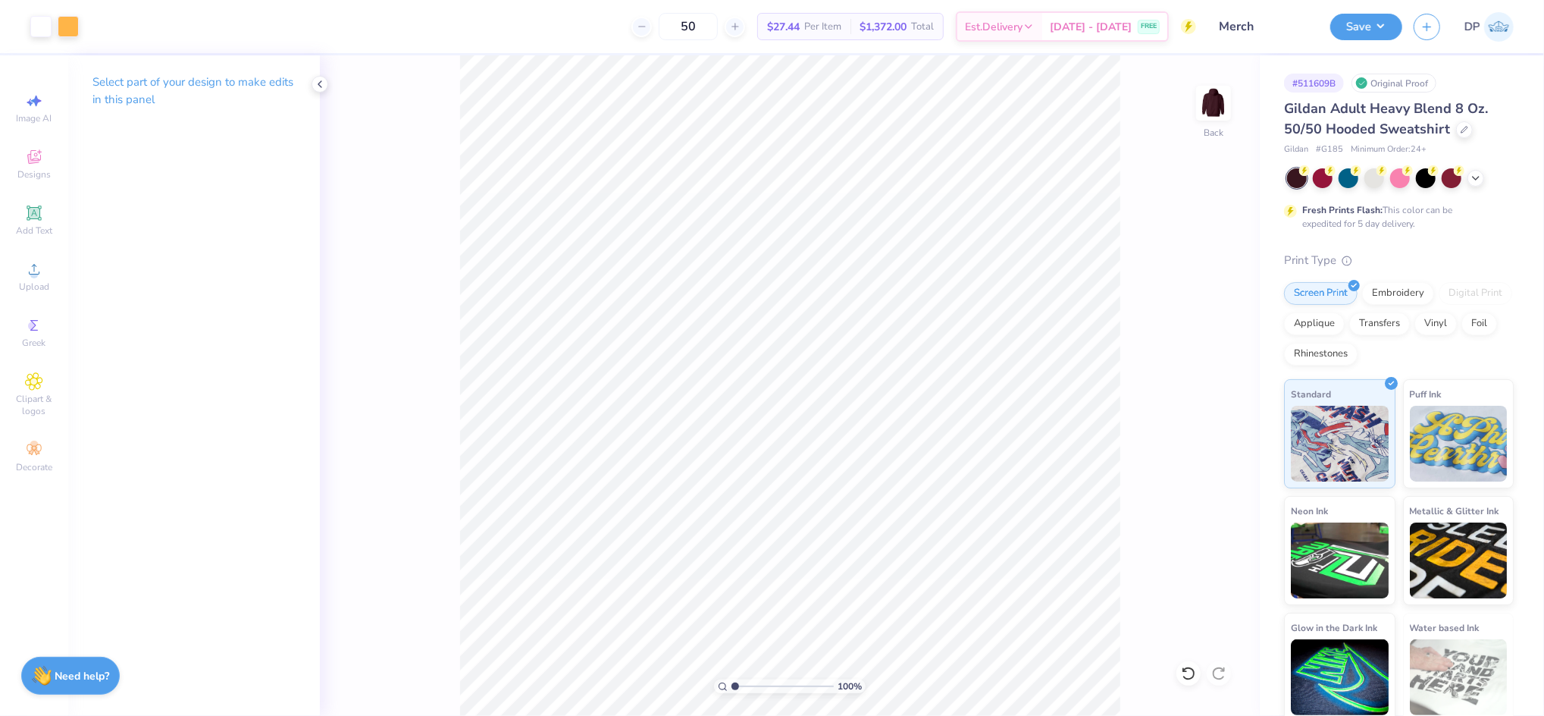
drag, startPoint x: 730, startPoint y: 685, endPoint x: 722, endPoint y: 687, distance: 7.7
type input "1"
click at [732, 687] on input "range" at bounding box center [783, 686] width 102 height 14
click at [1366, 32] on button "Save" at bounding box center [1367, 24] width 72 height 27
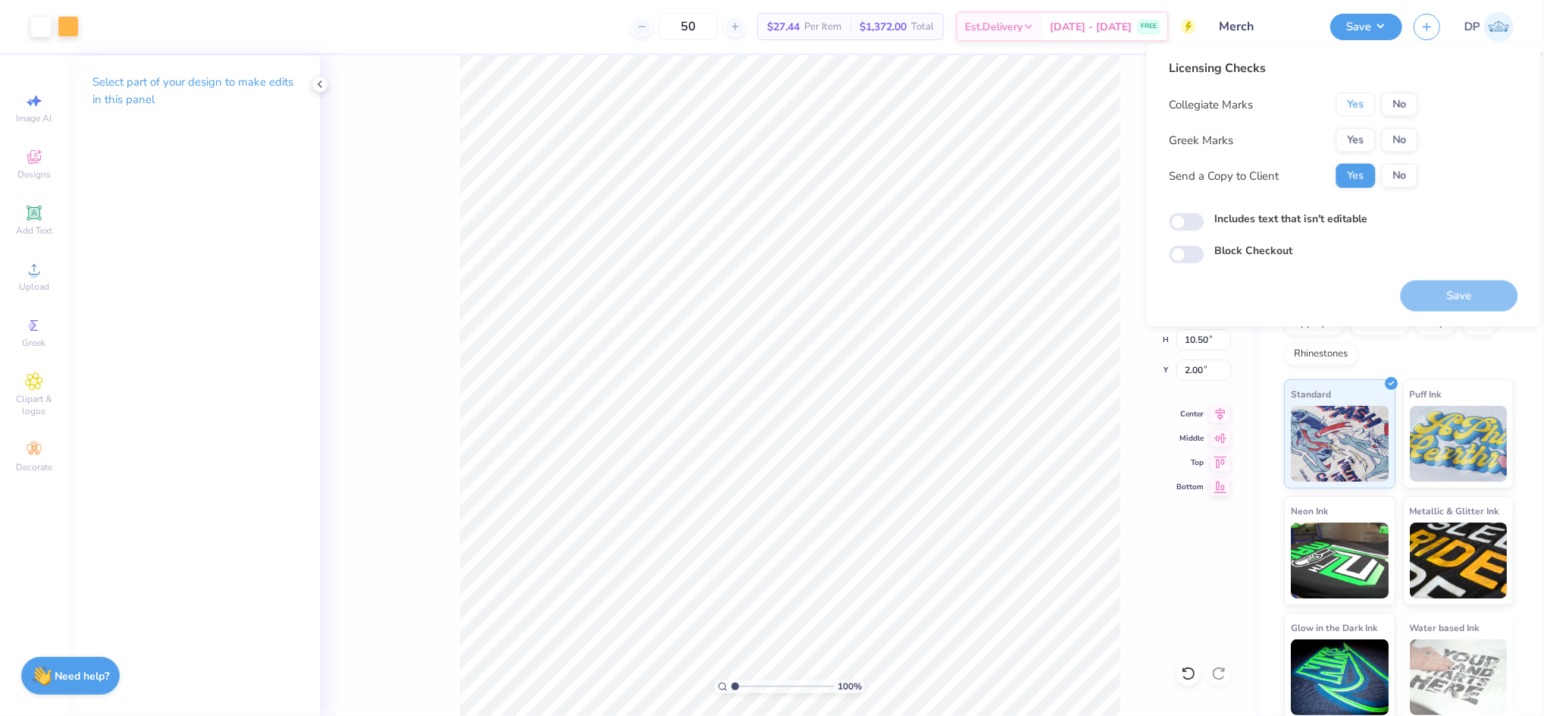
click at [1362, 98] on button "Yes" at bounding box center [1356, 104] width 39 height 24
click at [1392, 140] on button "No" at bounding box center [1400, 140] width 36 height 24
click at [1306, 218] on label "Includes text that isn't editable" at bounding box center [1291, 219] width 153 height 16
click at [1205, 218] on input "Includes text that isn't editable" at bounding box center [1187, 222] width 35 height 18
checkbox input "true"
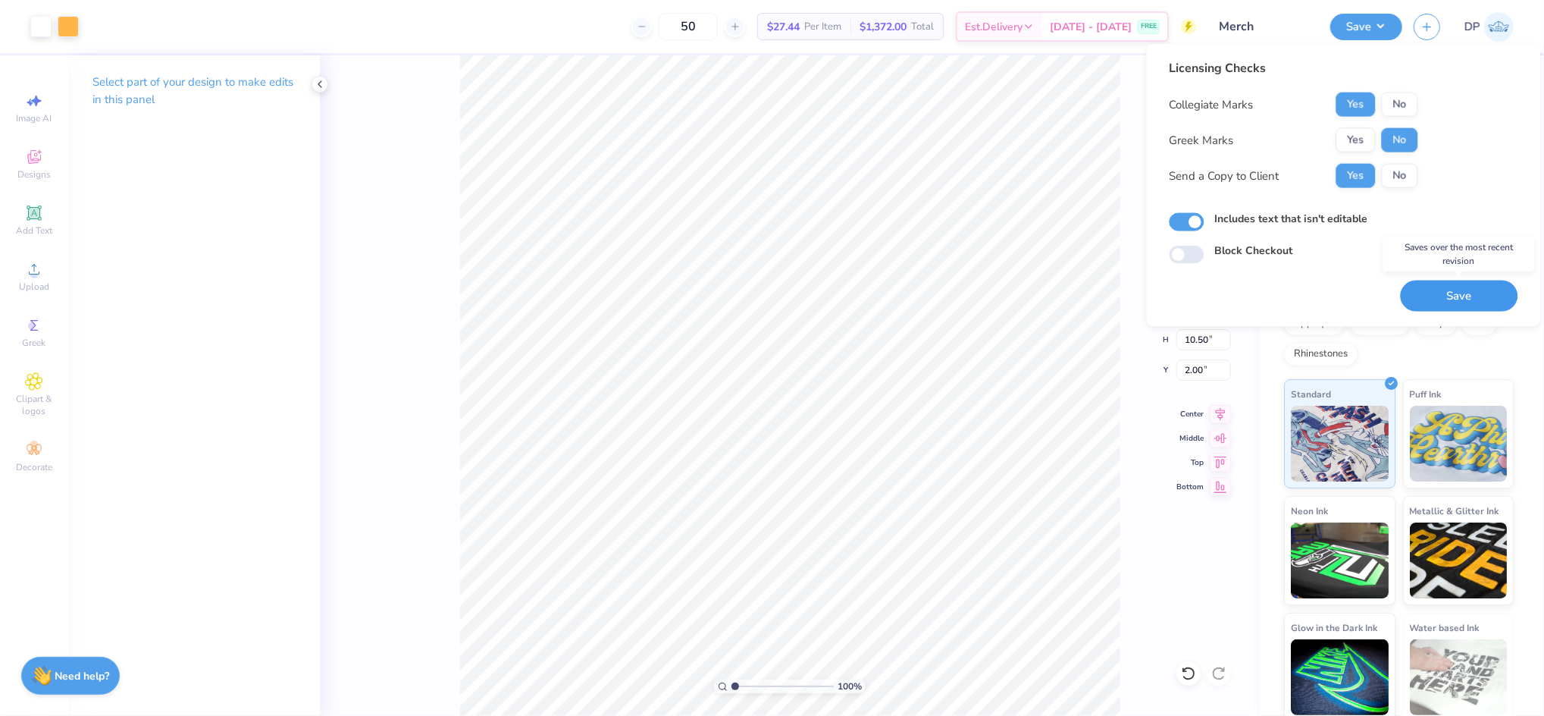
click at [1413, 297] on button "Save" at bounding box center [1460, 296] width 118 height 31
